Goal: Information Seeking & Learning: Learn about a topic

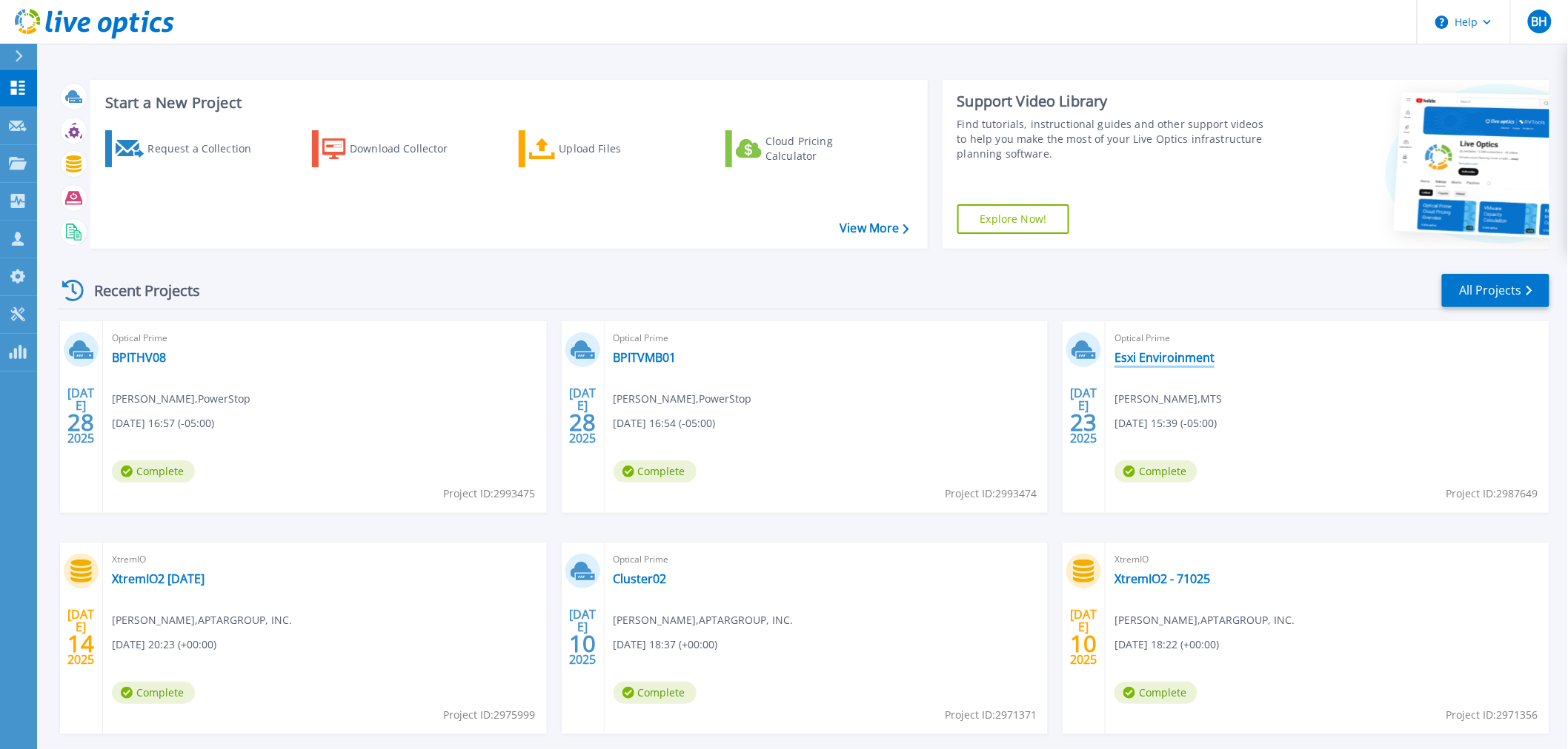
click at [1188, 358] on link "Esxi Enviroinment" at bounding box center [1164, 357] width 100 height 14
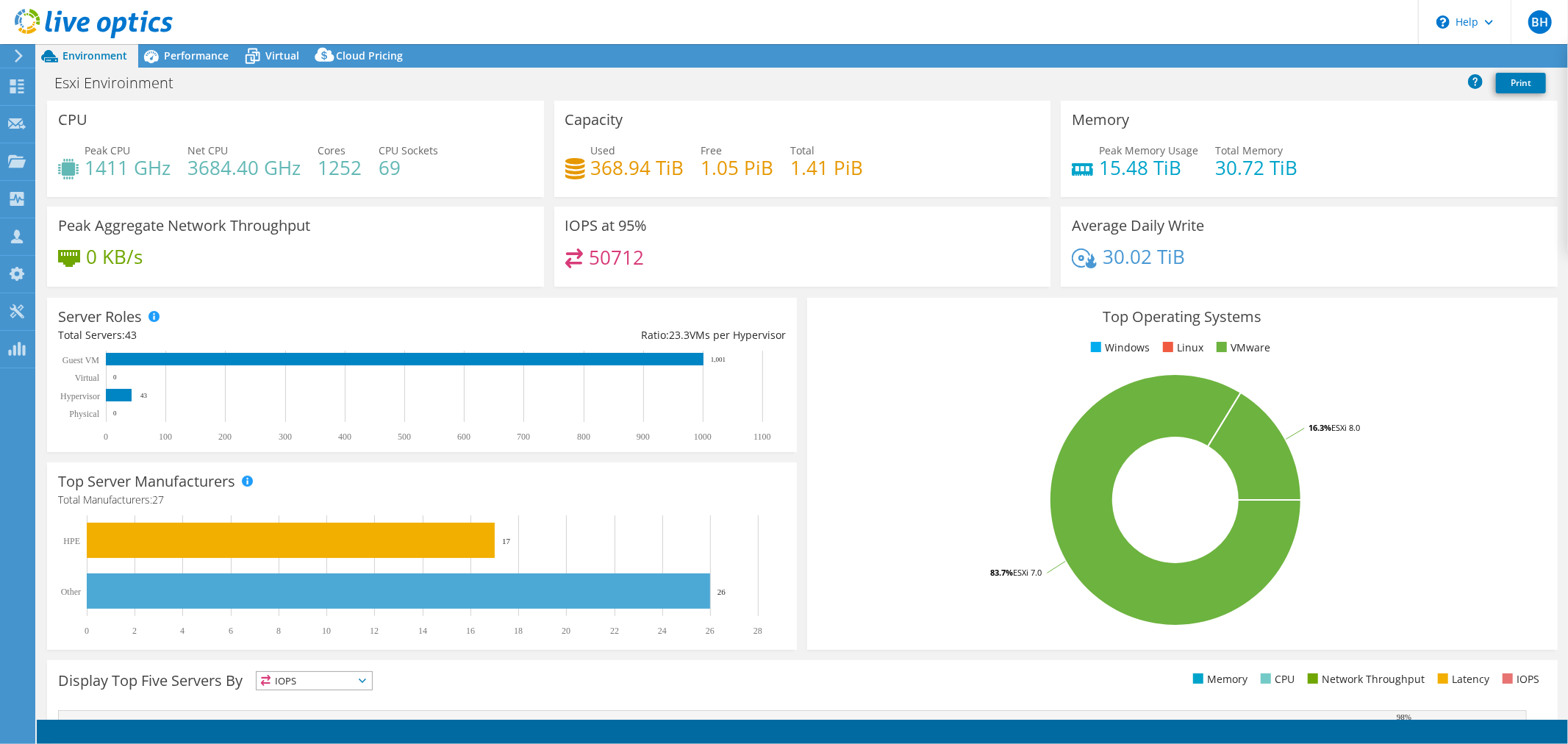
select select "USD"
click at [248, 54] on icon at bounding box center [252, 57] width 14 height 11
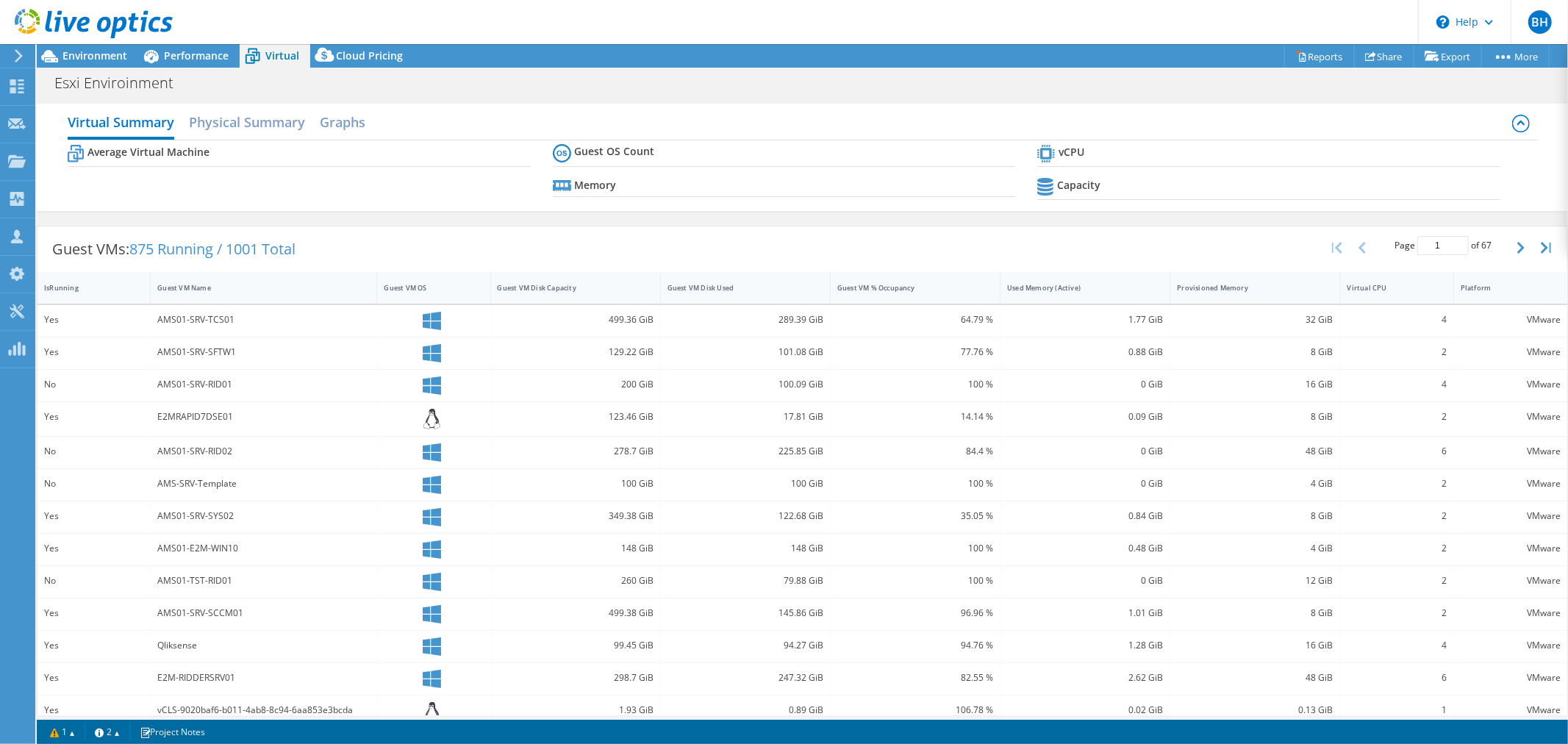
click at [171, 47] on div at bounding box center [87, 25] width 173 height 49
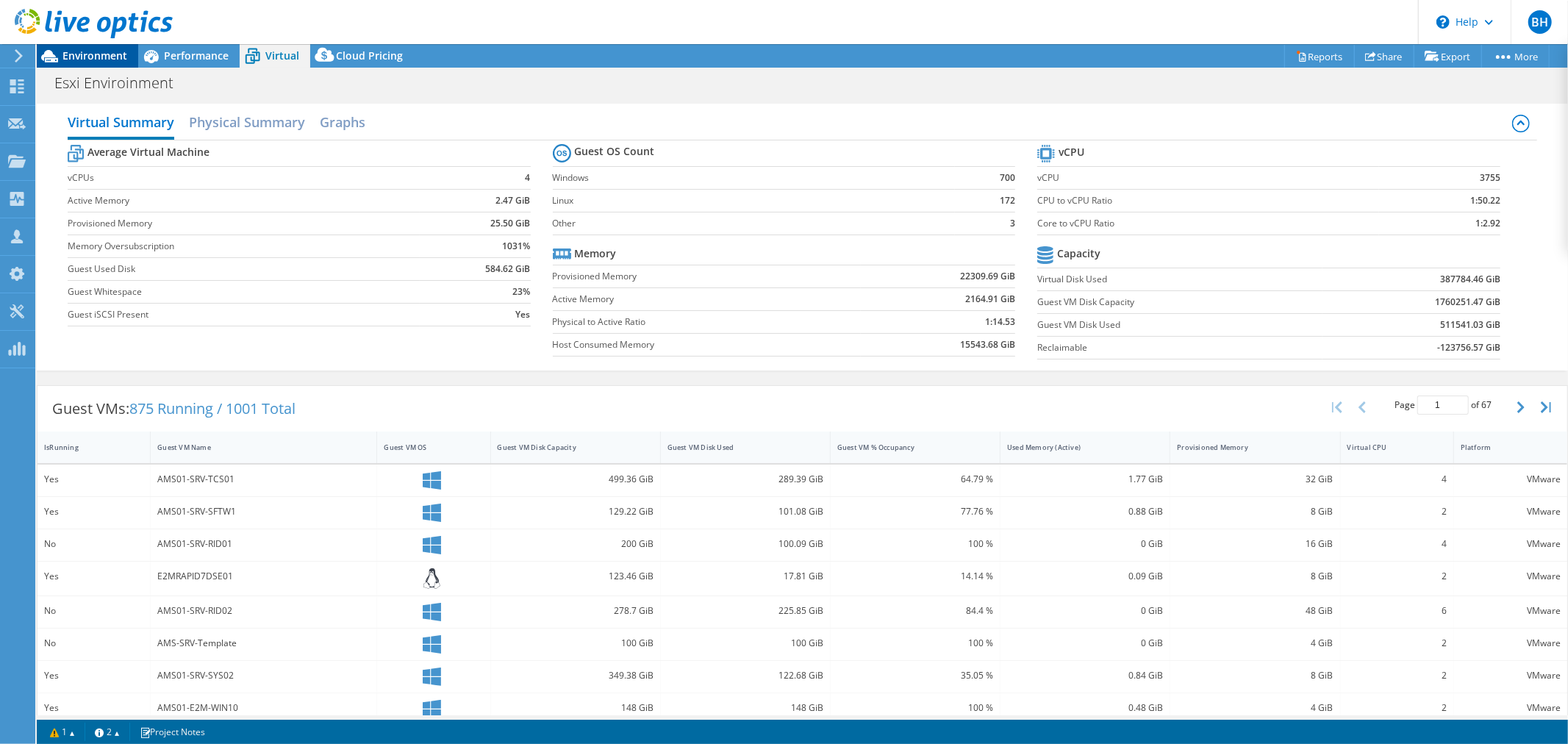
click at [106, 53] on span "Environment" at bounding box center [95, 55] width 65 height 14
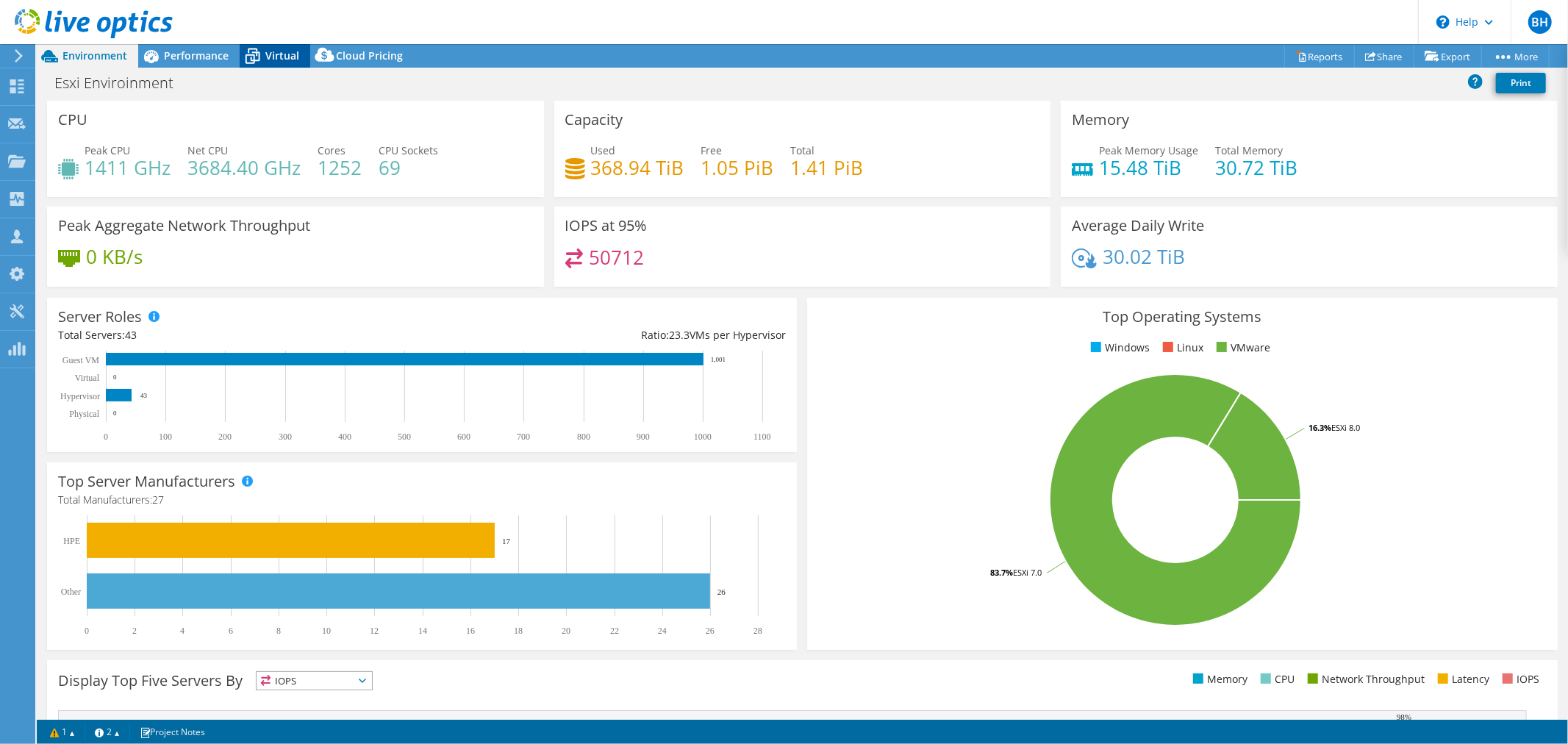
click at [272, 56] on span "Virtual" at bounding box center [282, 55] width 34 height 14
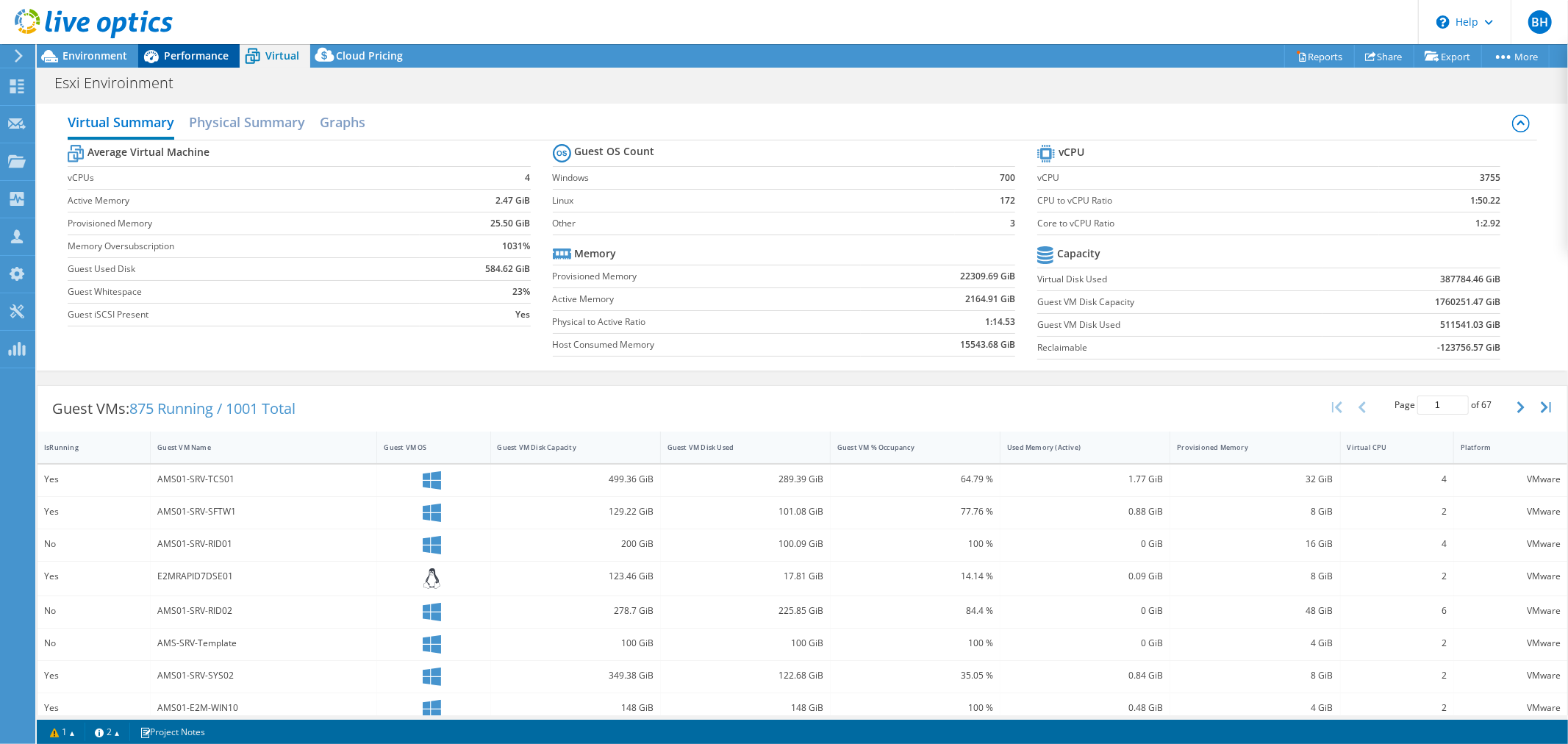
click at [189, 54] on span "Performance" at bounding box center [196, 55] width 65 height 14
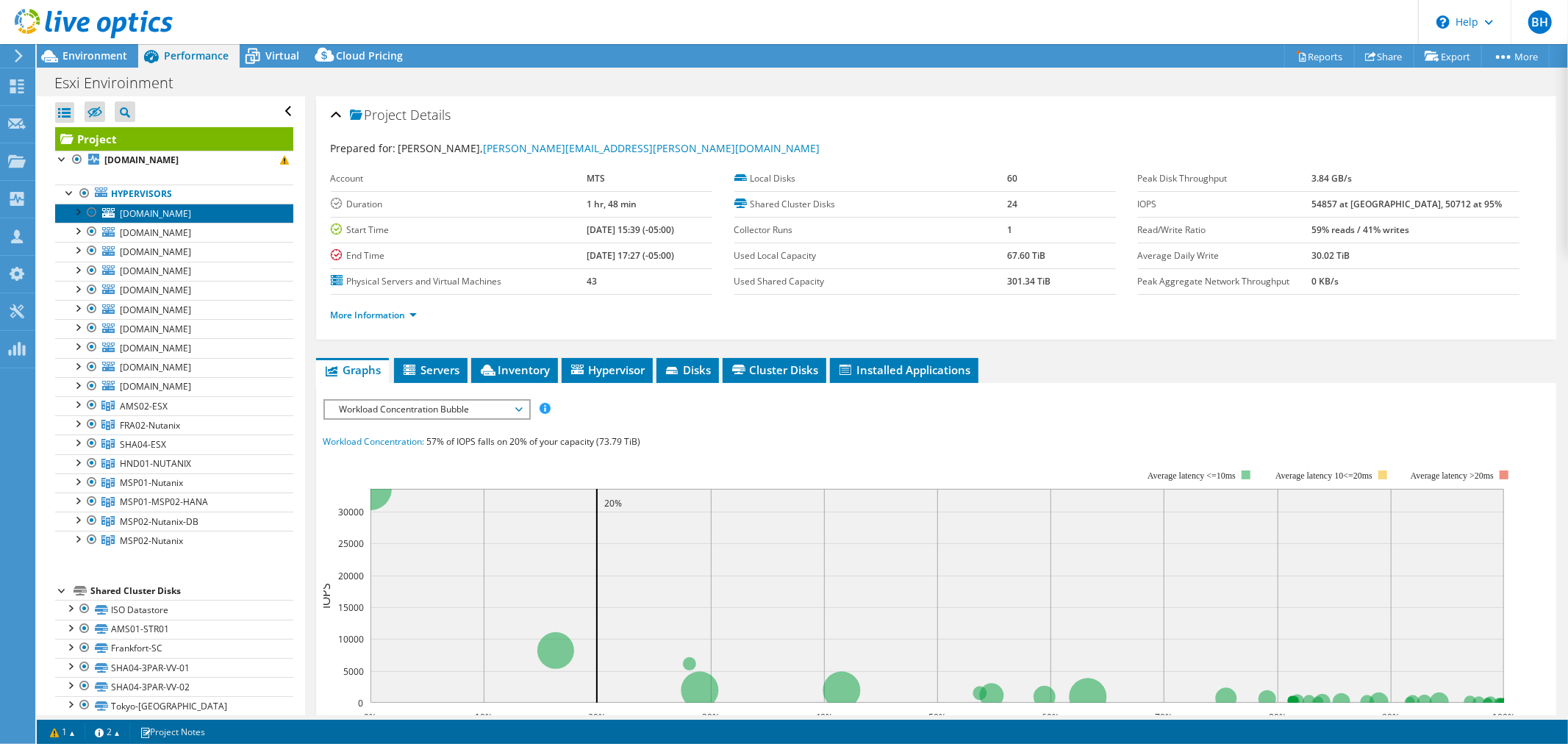
click at [191, 216] on span "ber01-esx03.eu.mts.com" at bounding box center [155, 213] width 71 height 12
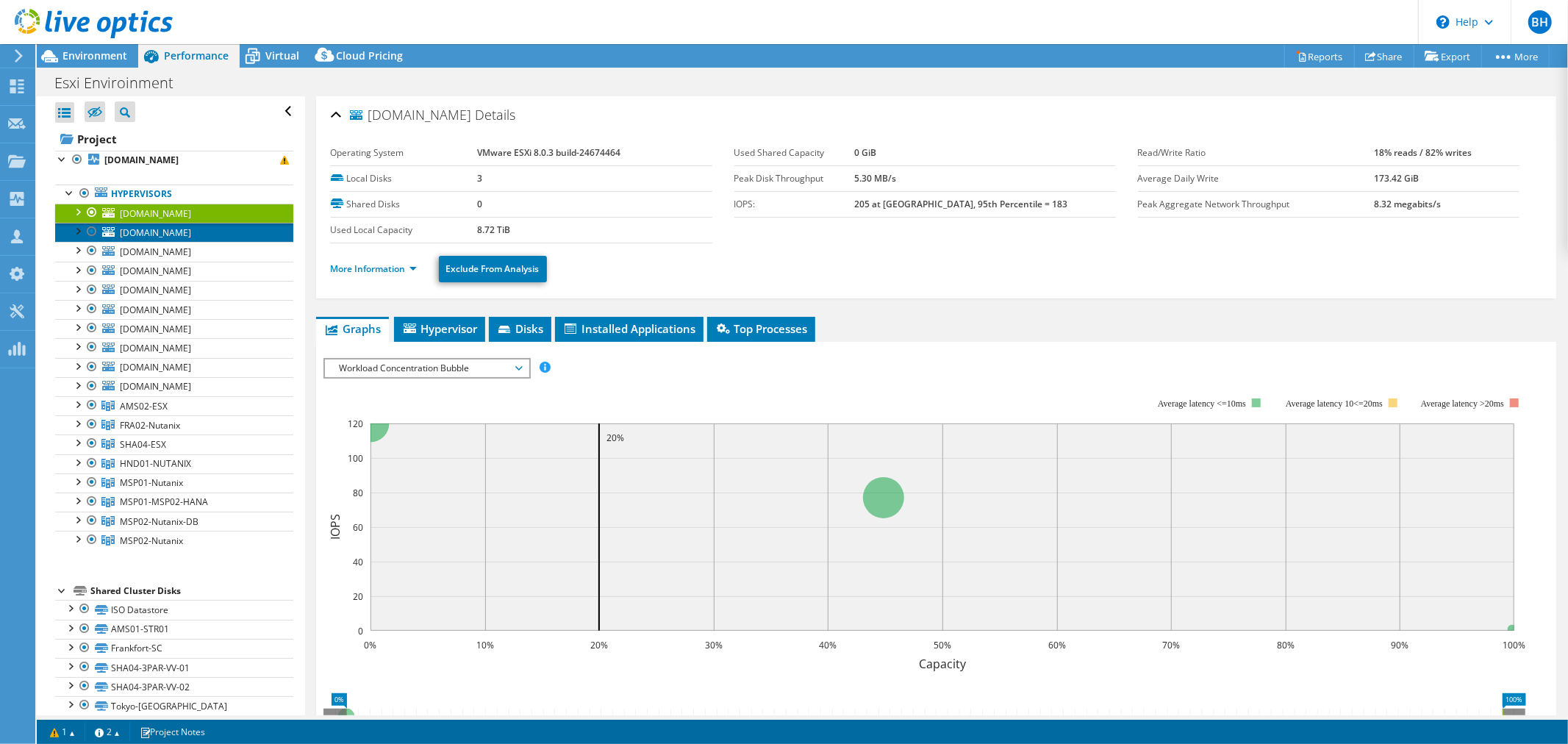
click at [191, 237] on span "trn01-esx01.eu.mts.com" at bounding box center [155, 232] width 71 height 12
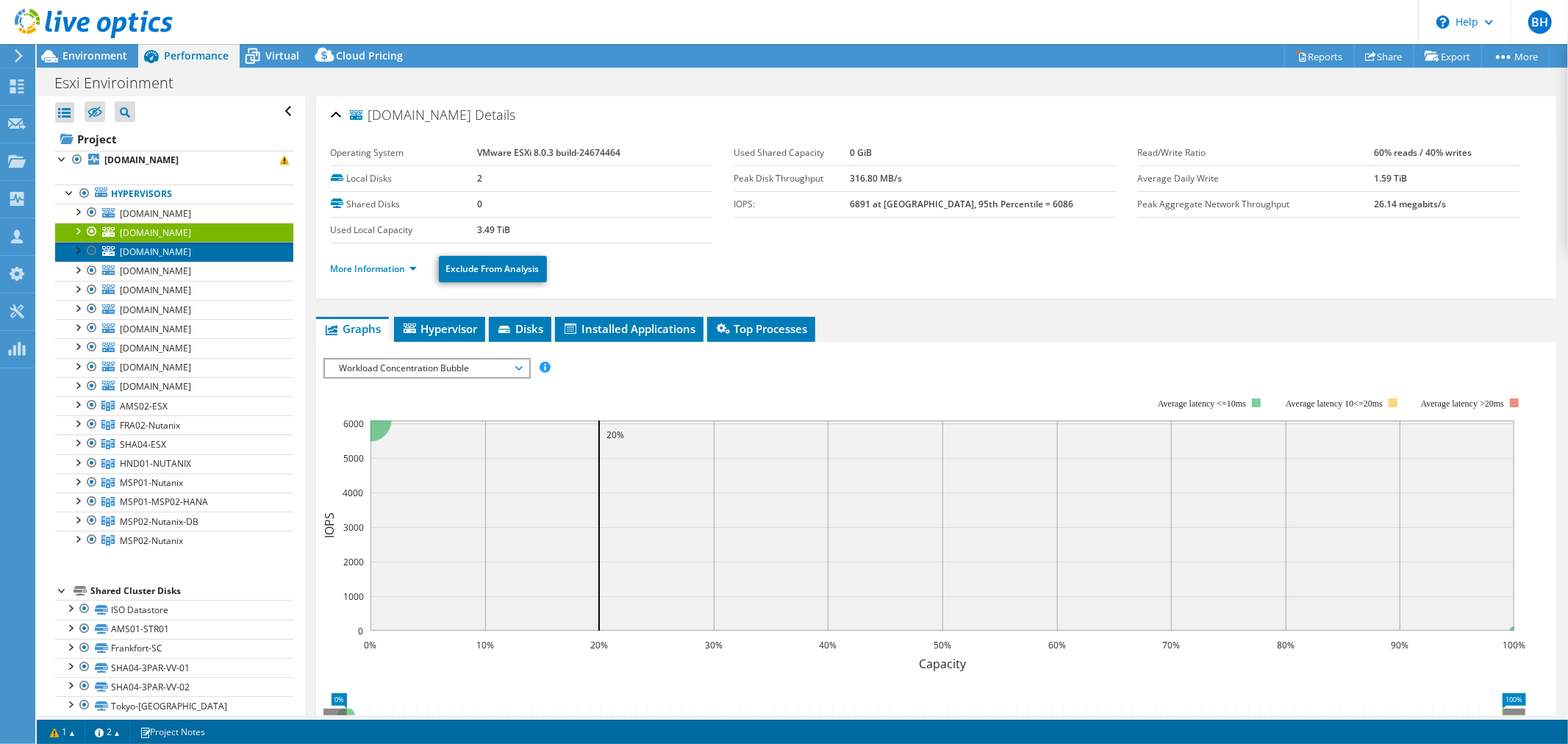
click at [191, 258] on span "ory01-esx03.eu.mts.com" at bounding box center [155, 251] width 71 height 12
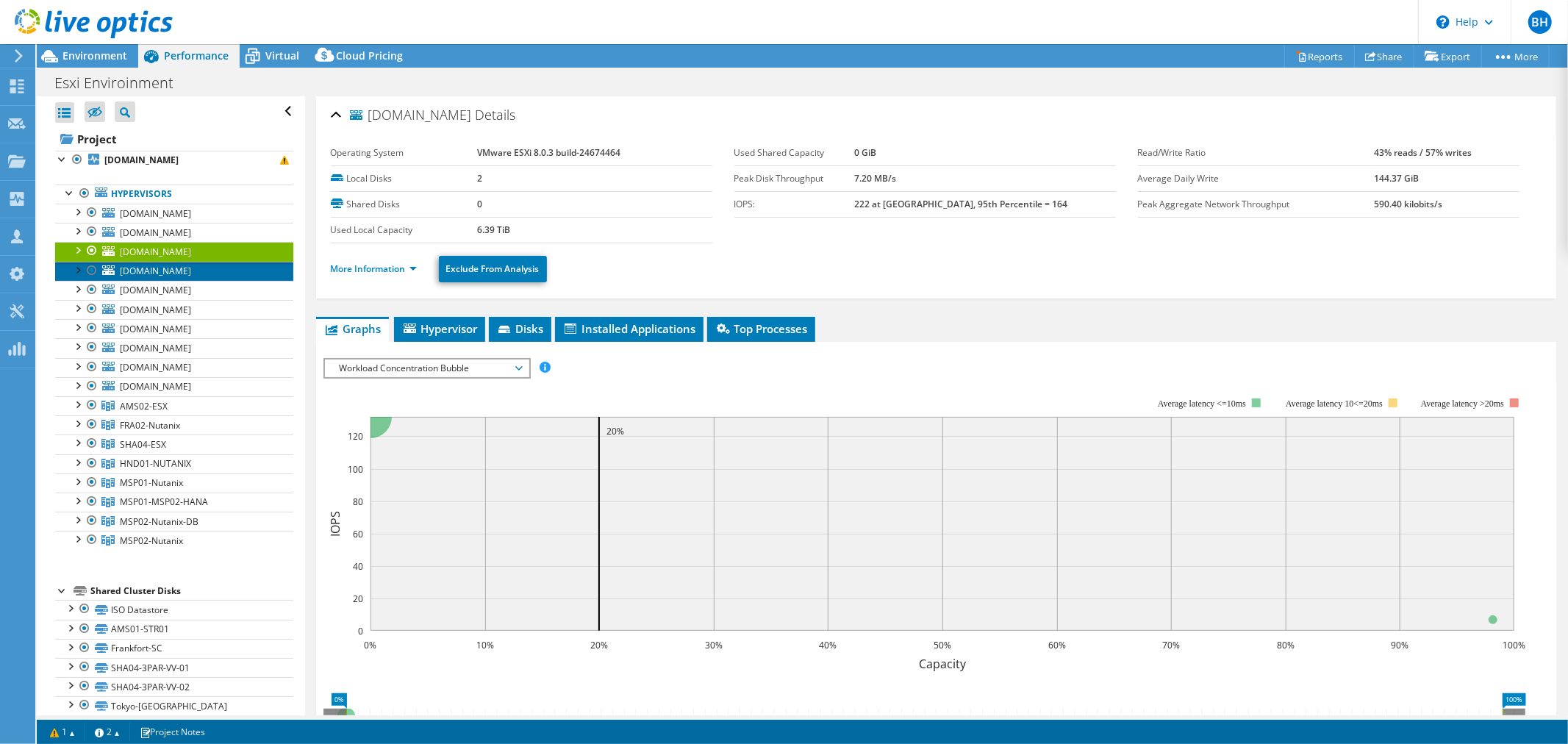
click at [194, 281] on link "got01-esx01.eu.mts.com" at bounding box center [174, 271] width 238 height 19
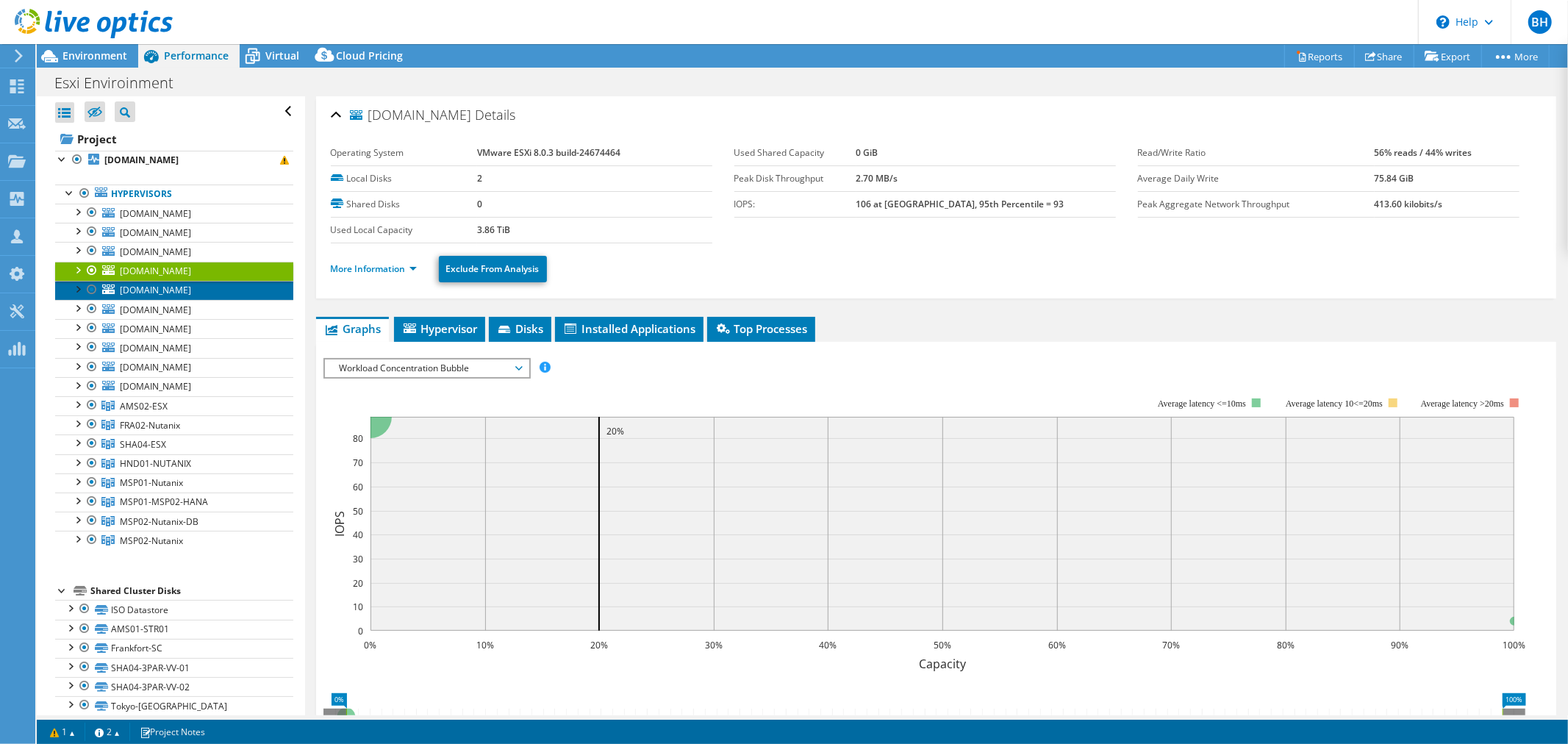
click at [191, 296] on span "szx02-esx03.asia.mts.com" at bounding box center [155, 289] width 71 height 12
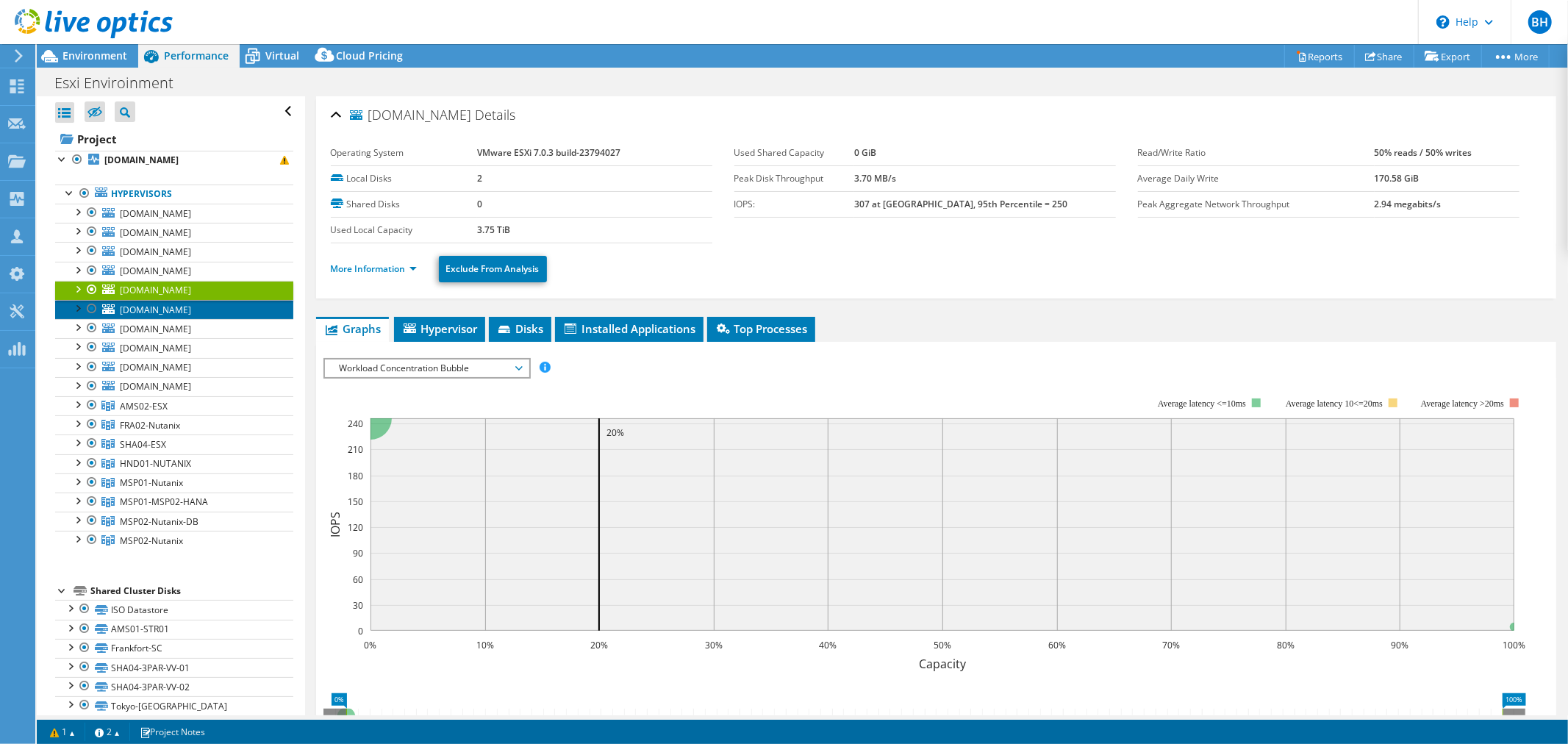
click at [191, 309] on span "pek01-esx01.asia.mts.com" at bounding box center [155, 309] width 71 height 12
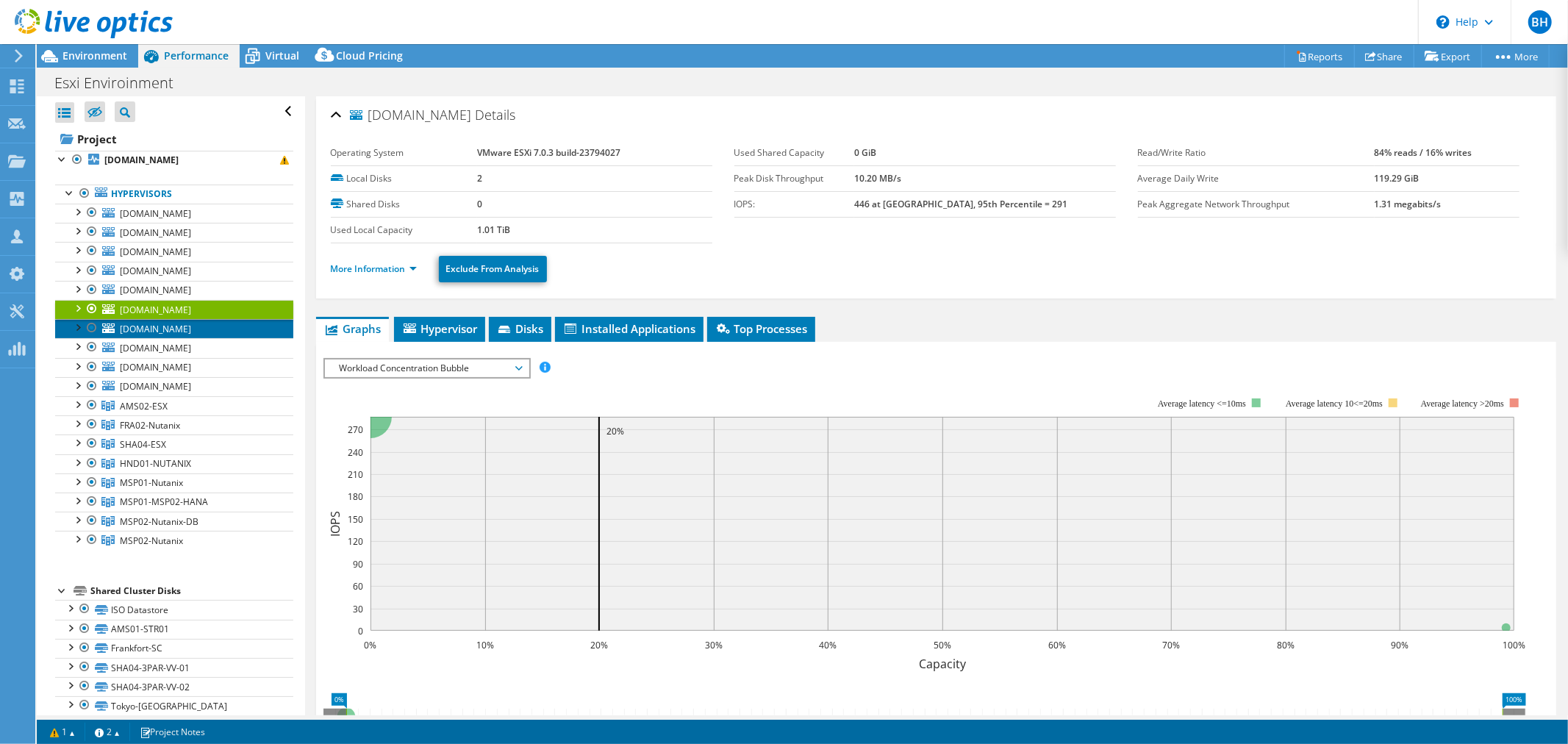
click at [191, 325] on span "sha05-esx02.asia.mts.com" at bounding box center [155, 328] width 71 height 12
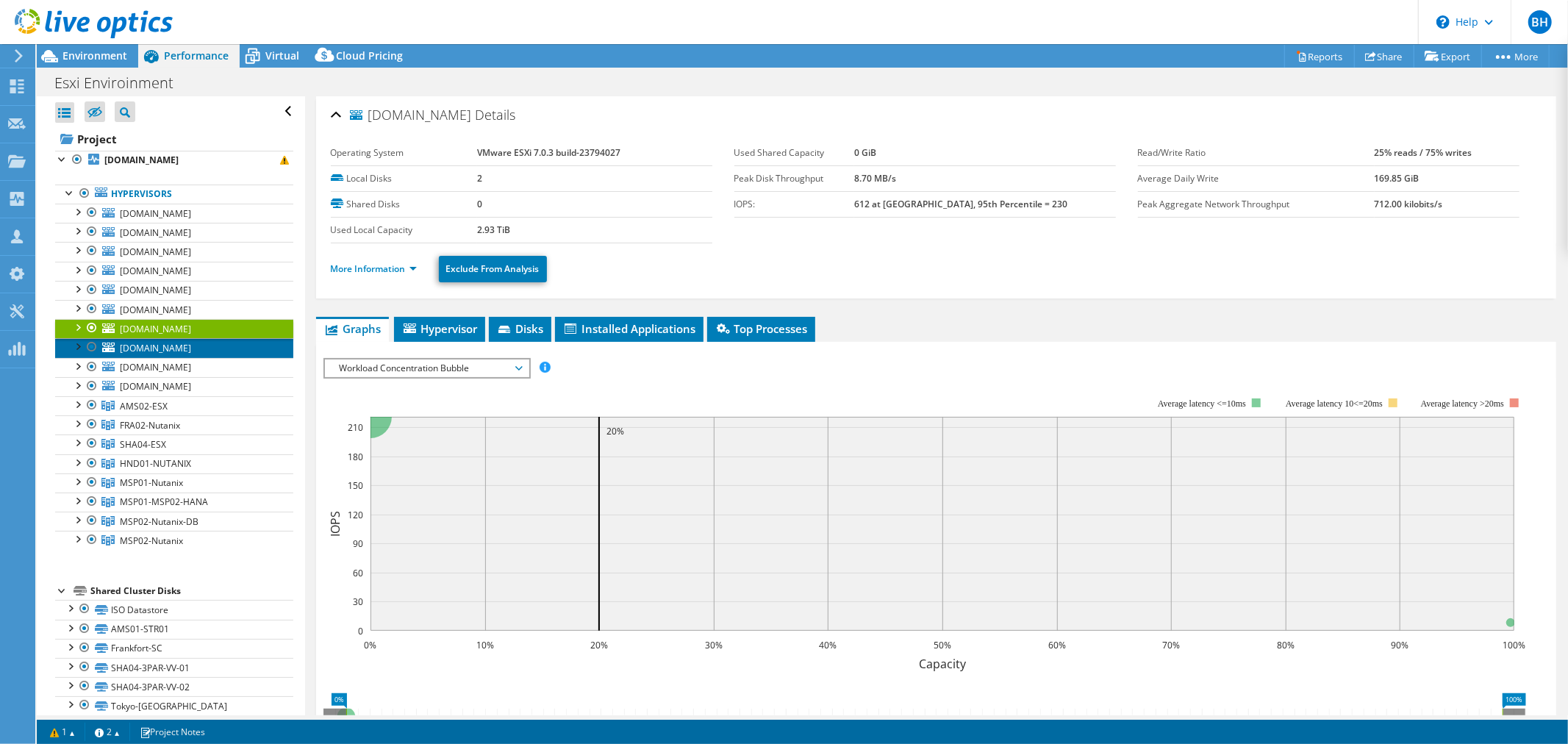
click at [191, 352] on span "gmp01-esx02.asia.mts.com" at bounding box center [155, 348] width 71 height 12
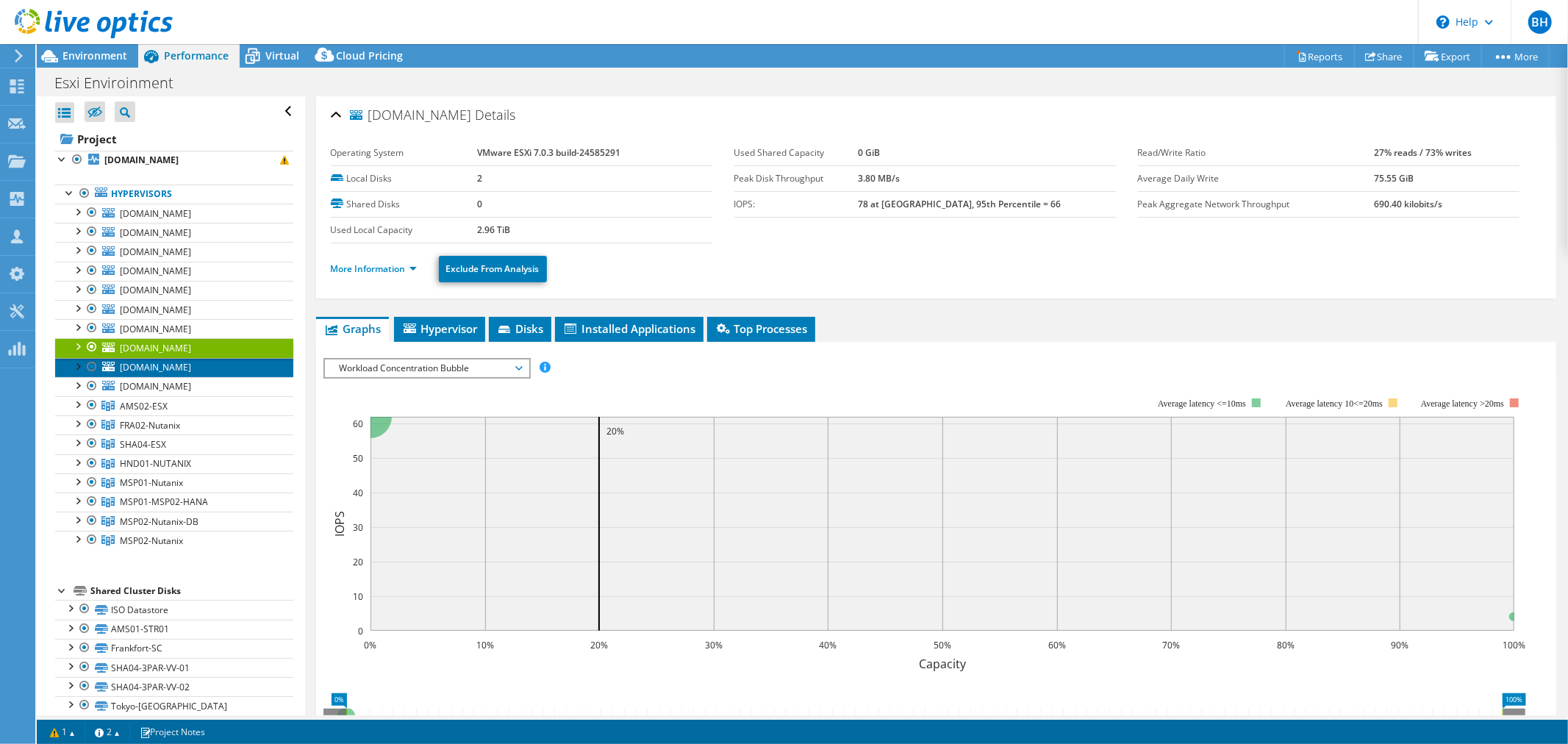
click at [200, 375] on link "nkm01-esx01.asia.mts.com" at bounding box center [174, 368] width 238 height 19
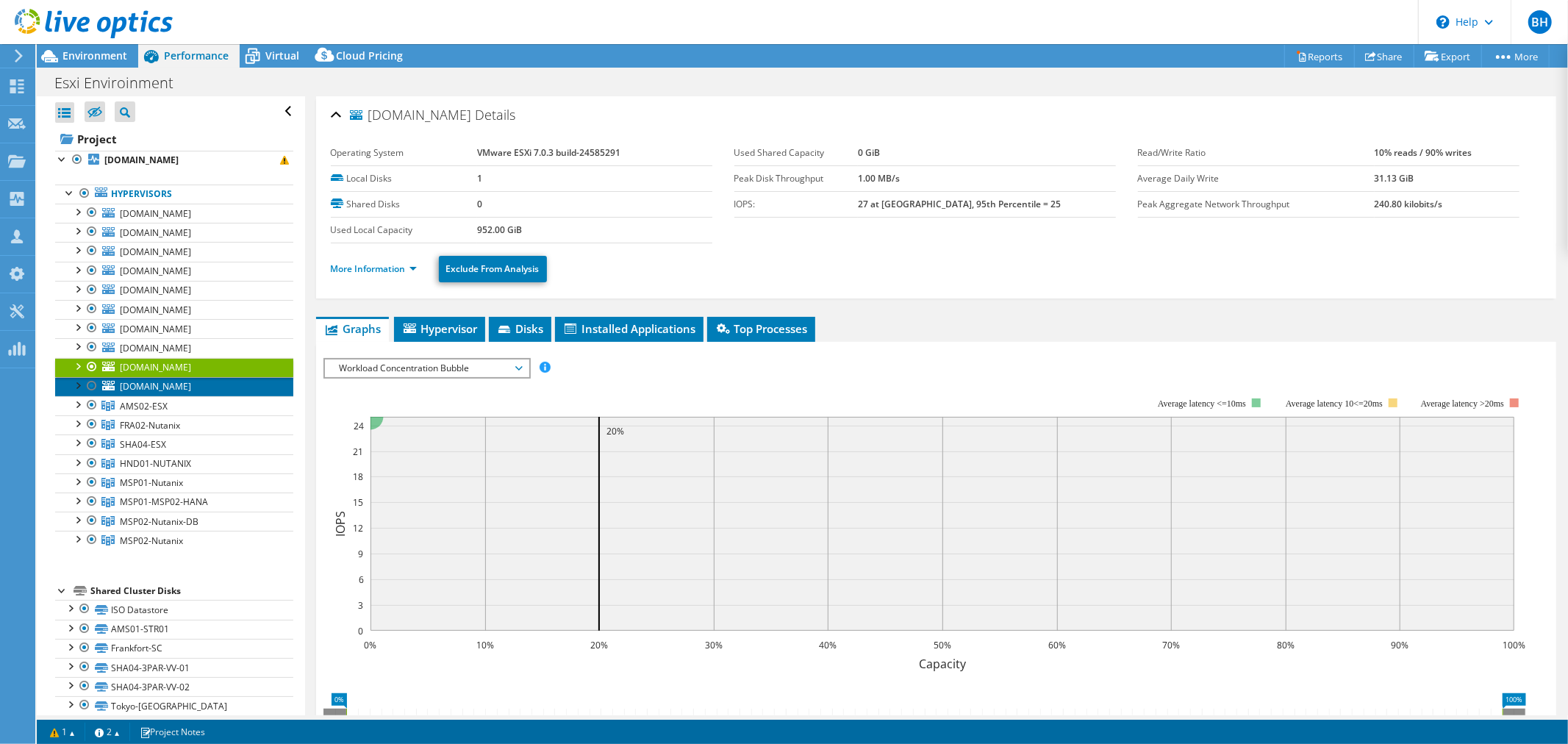
click at [191, 392] on span "nrt02-esx02.asia.mts.com" at bounding box center [155, 386] width 71 height 12
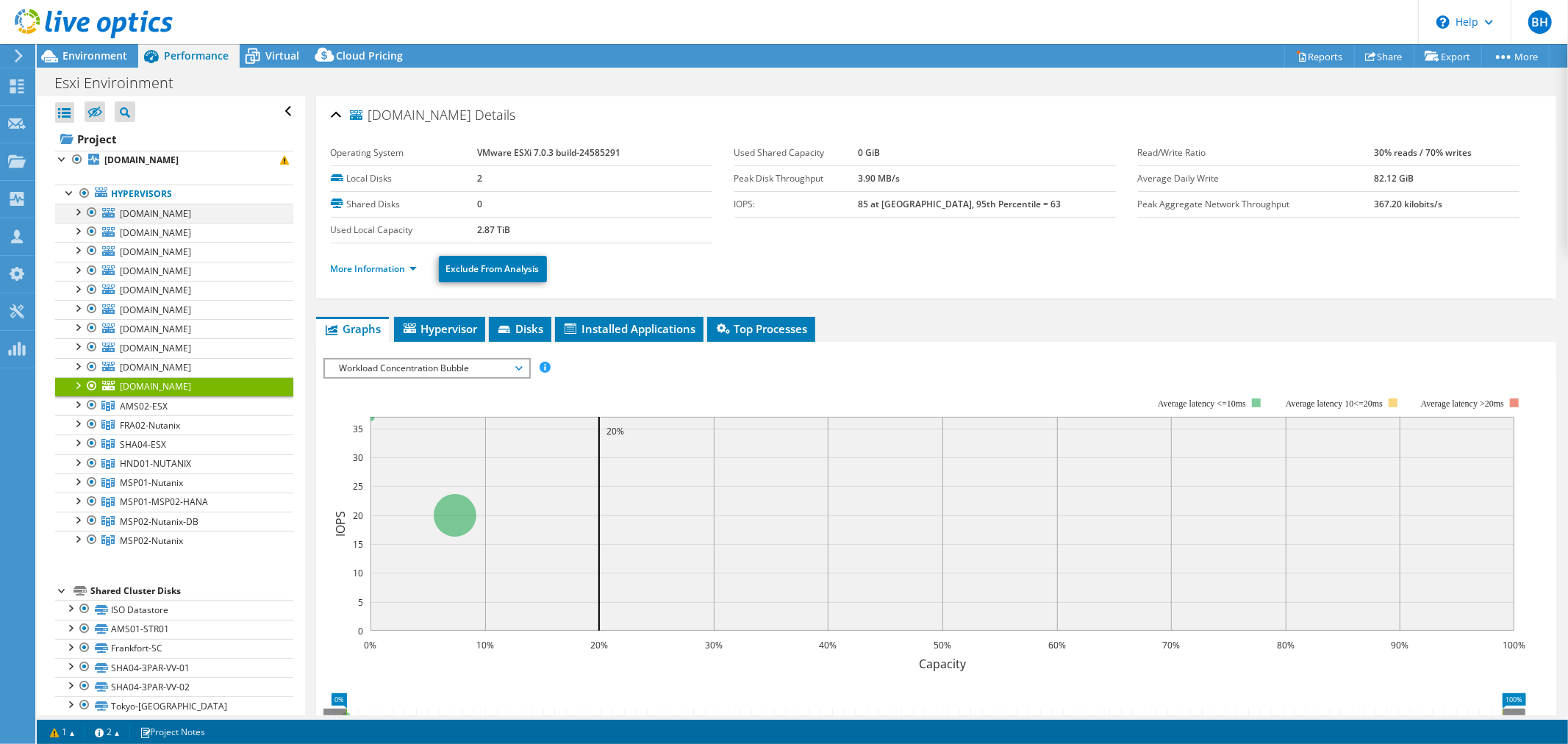
click at [79, 212] on div at bounding box center [76, 210] width 14 height 14
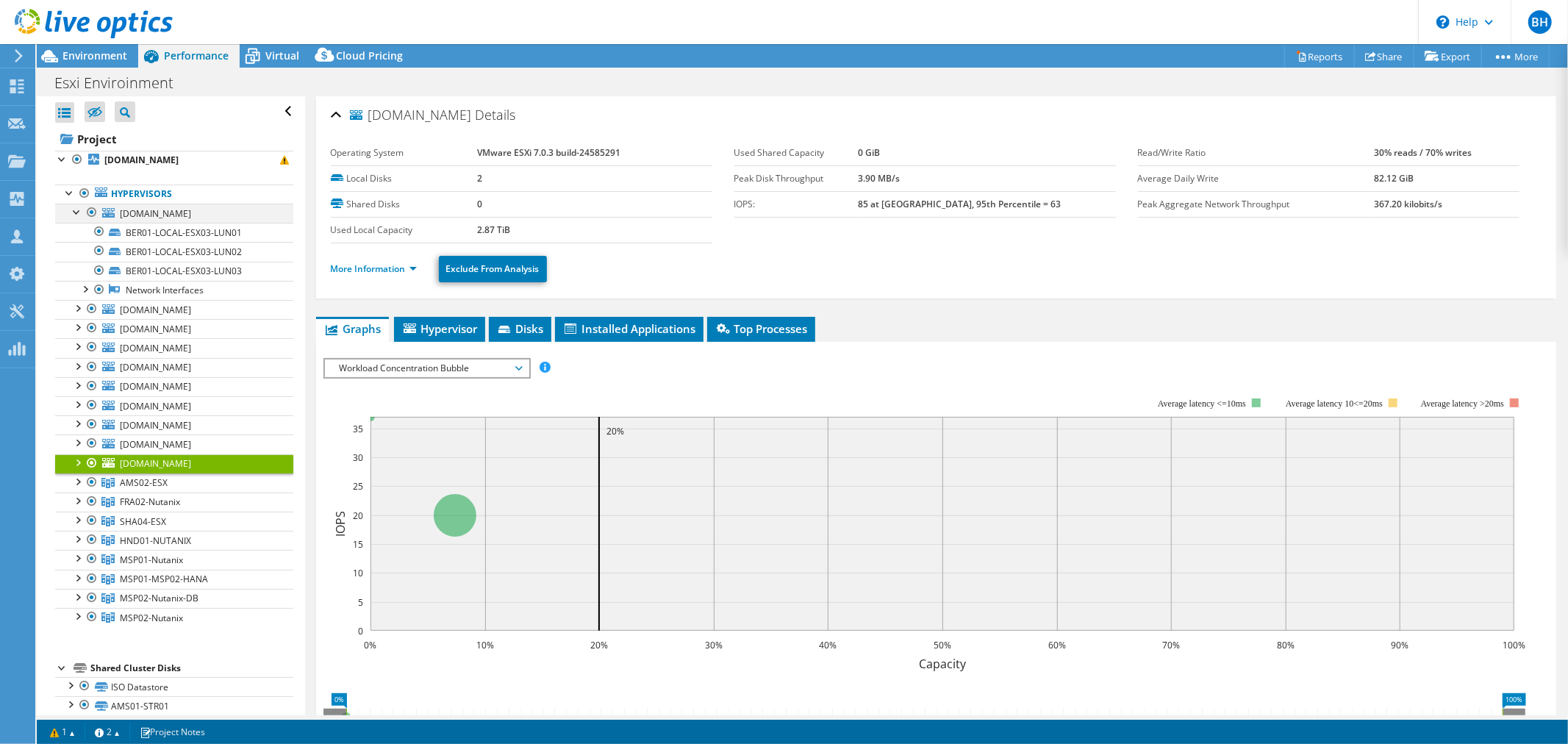
click at [79, 212] on div at bounding box center [76, 210] width 14 height 14
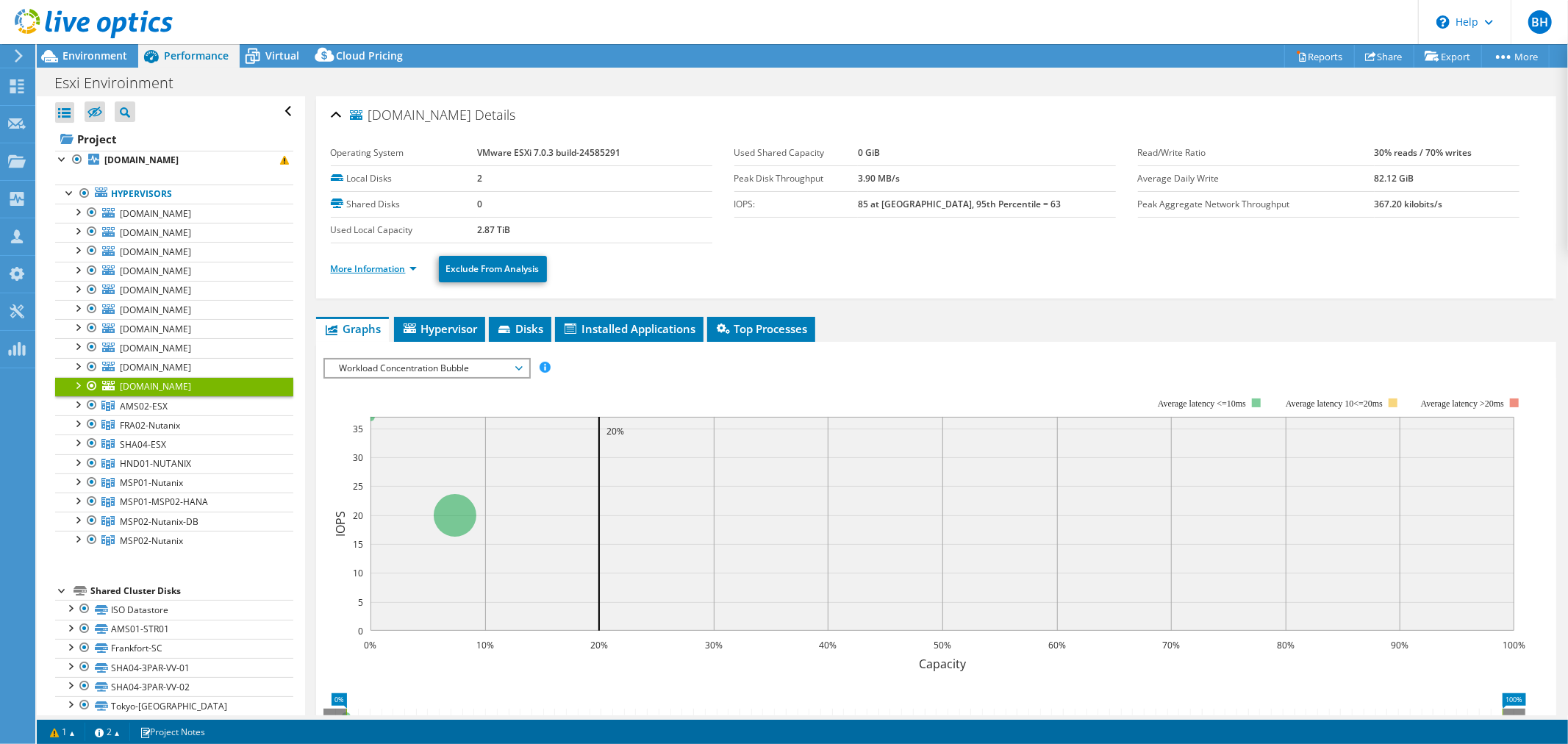
click at [370, 268] on link "More Information" at bounding box center [374, 268] width 86 height 12
